Goal: Book appointment/travel/reservation

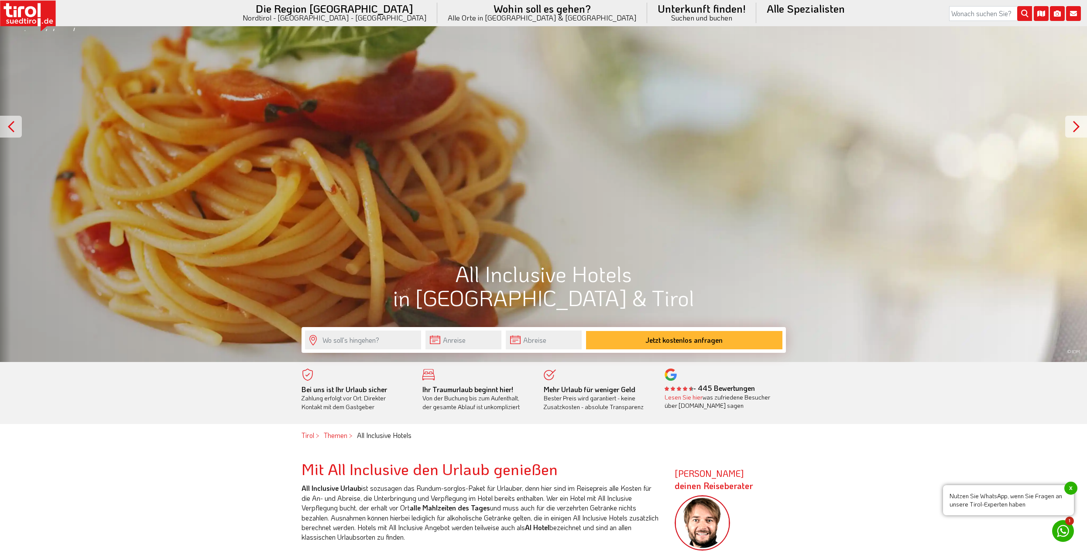
scroll to position [175, 0]
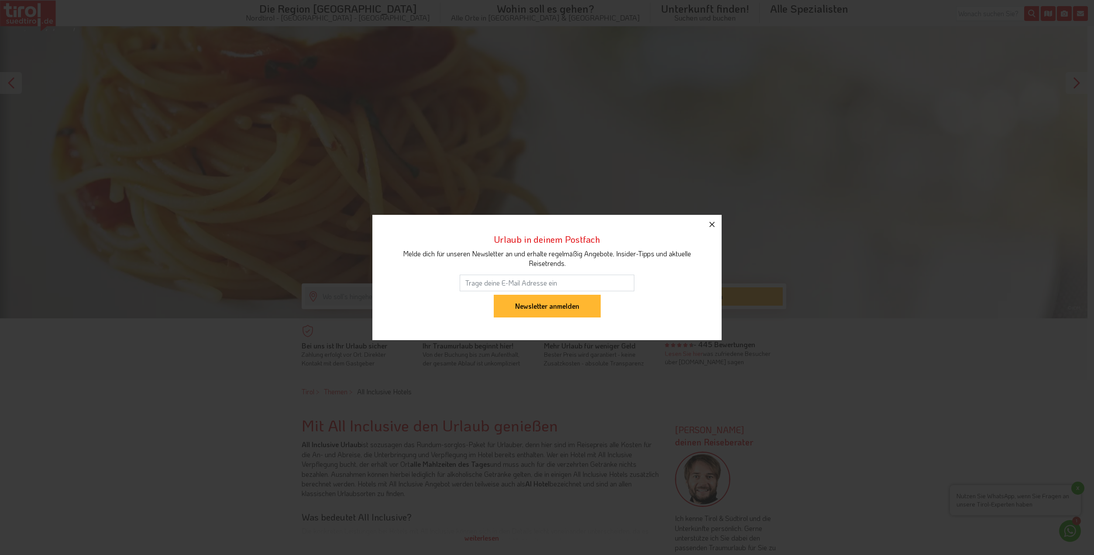
click at [711, 224] on icon "button" at bounding box center [712, 224] width 10 height 10
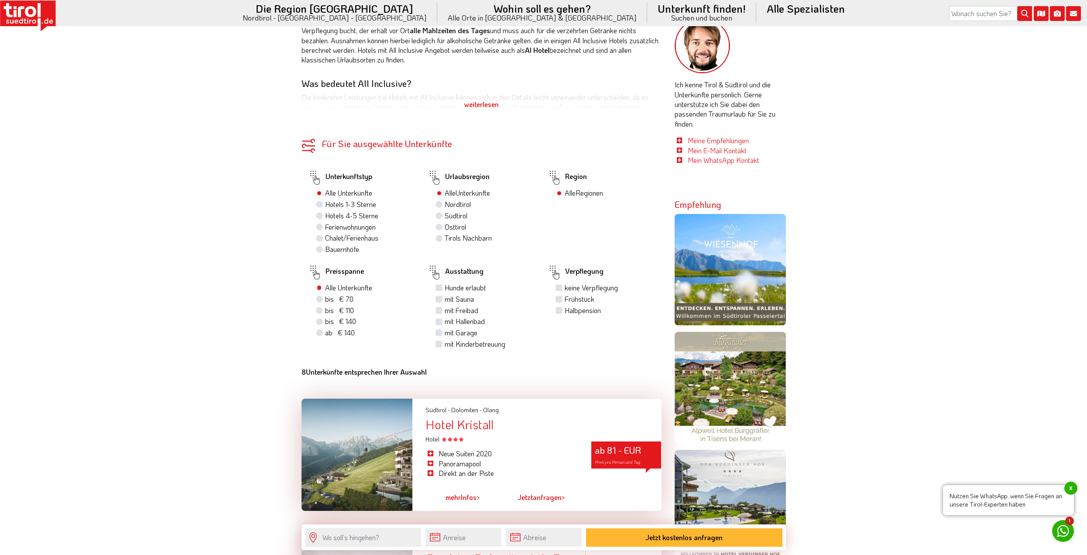
scroll to position [611, 0]
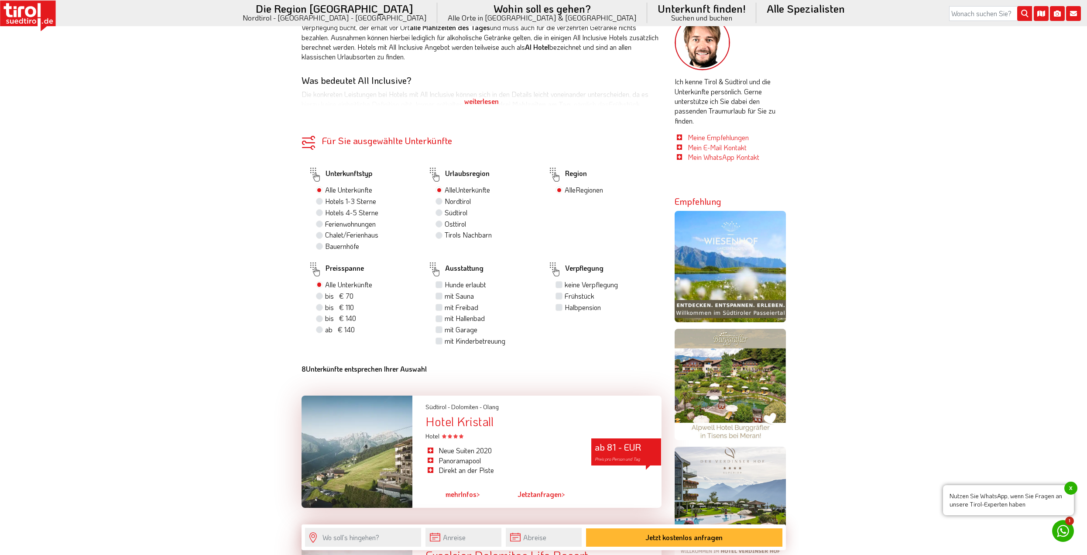
click at [335, 214] on label "Hotels 4-5 Sterne" at bounding box center [351, 213] width 53 height 10
click at [323, 214] on input "Hotels 4-5 Sterne" at bounding box center [321, 213] width 6 height 6
radio input "true"
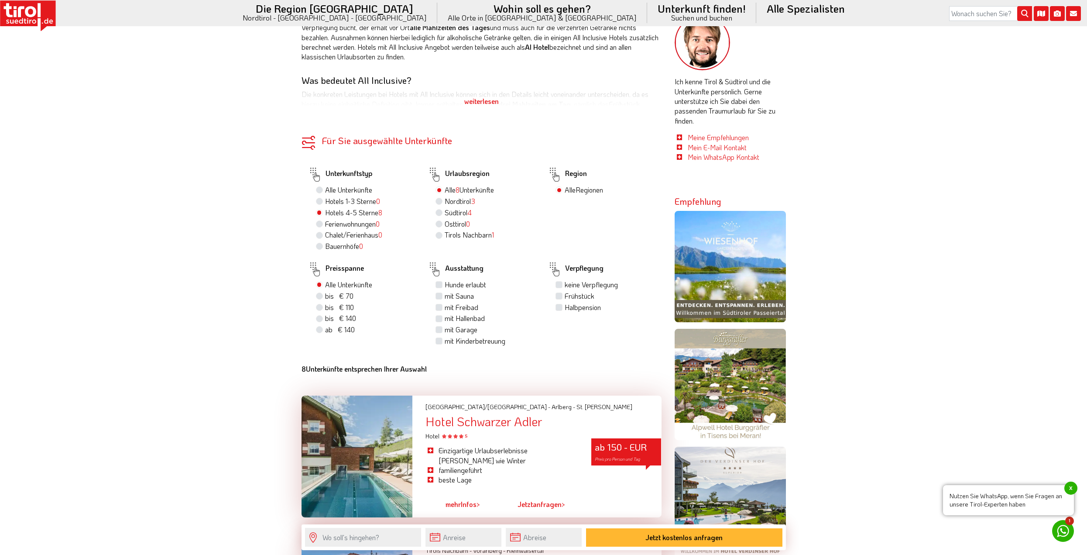
click at [469, 202] on label "Nordtirol 3" at bounding box center [460, 201] width 31 height 10
click at [443, 202] on input "Nordtirol 3" at bounding box center [440, 201] width 6 height 6
radio input "true"
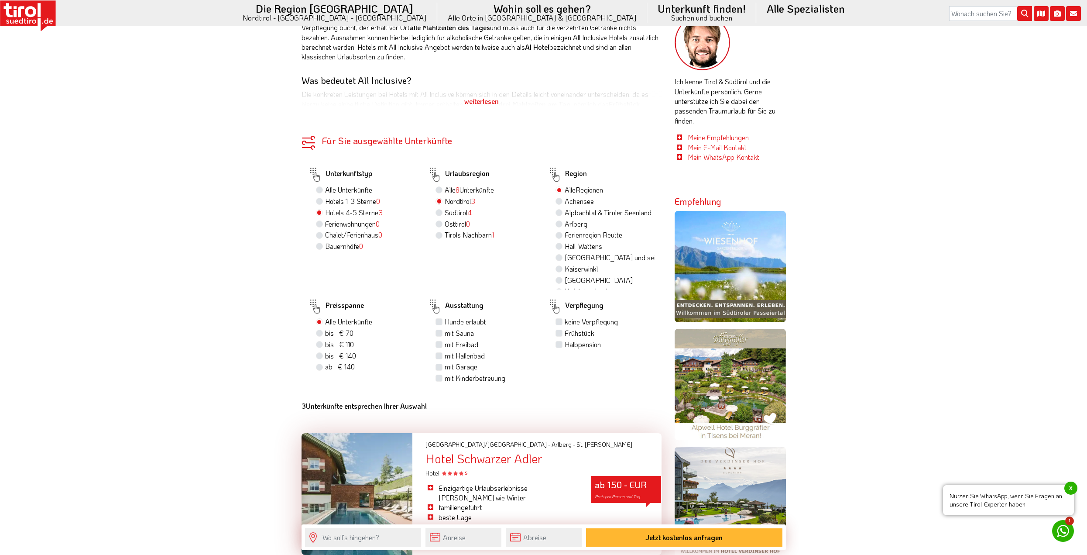
click at [445, 189] on label "Alle 8 Unterkünfte" at bounding box center [469, 190] width 49 height 10
click at [441, 189] on input "Alle 8 Unterkünfte" at bounding box center [440, 190] width 6 height 6
radio input "true"
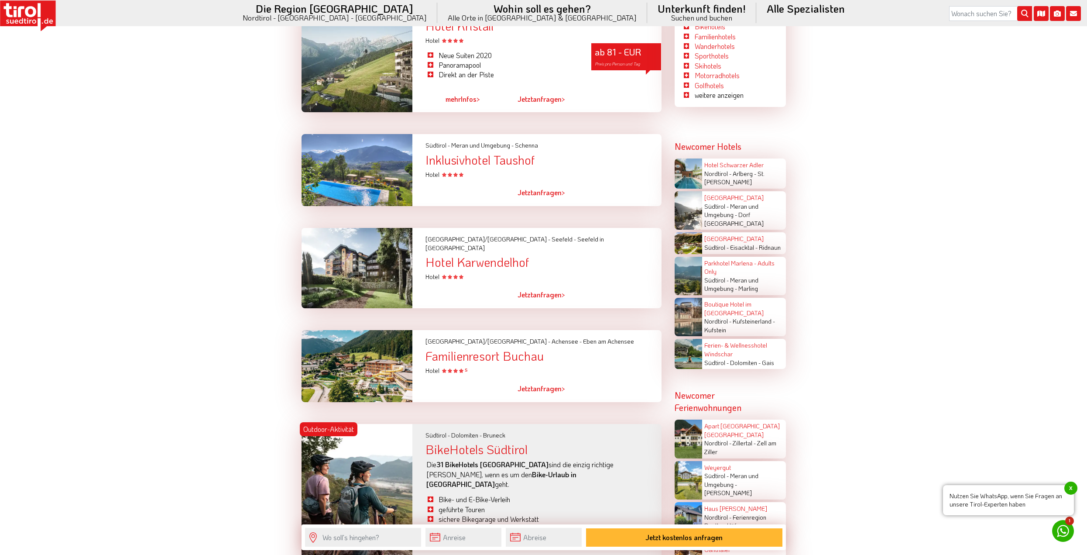
scroll to position [1615, 0]
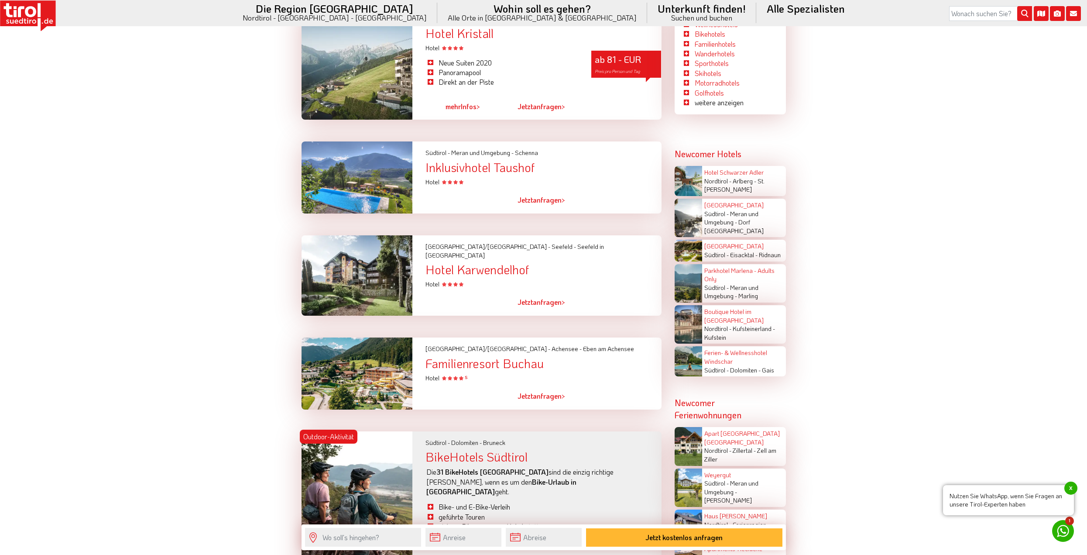
click at [479, 357] on div "Familienresort Buchau" at bounding box center [544, 364] width 236 height 14
click at [516, 357] on div "Familienresort Buchau" at bounding box center [544, 364] width 236 height 14
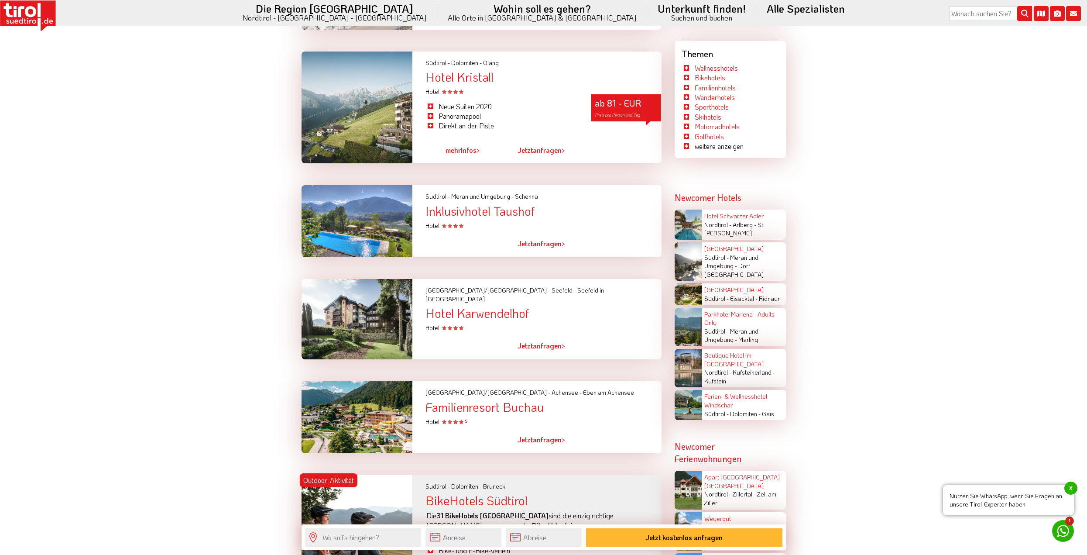
scroll to position [0, 0]
